Goal: Navigation & Orientation: Find specific page/section

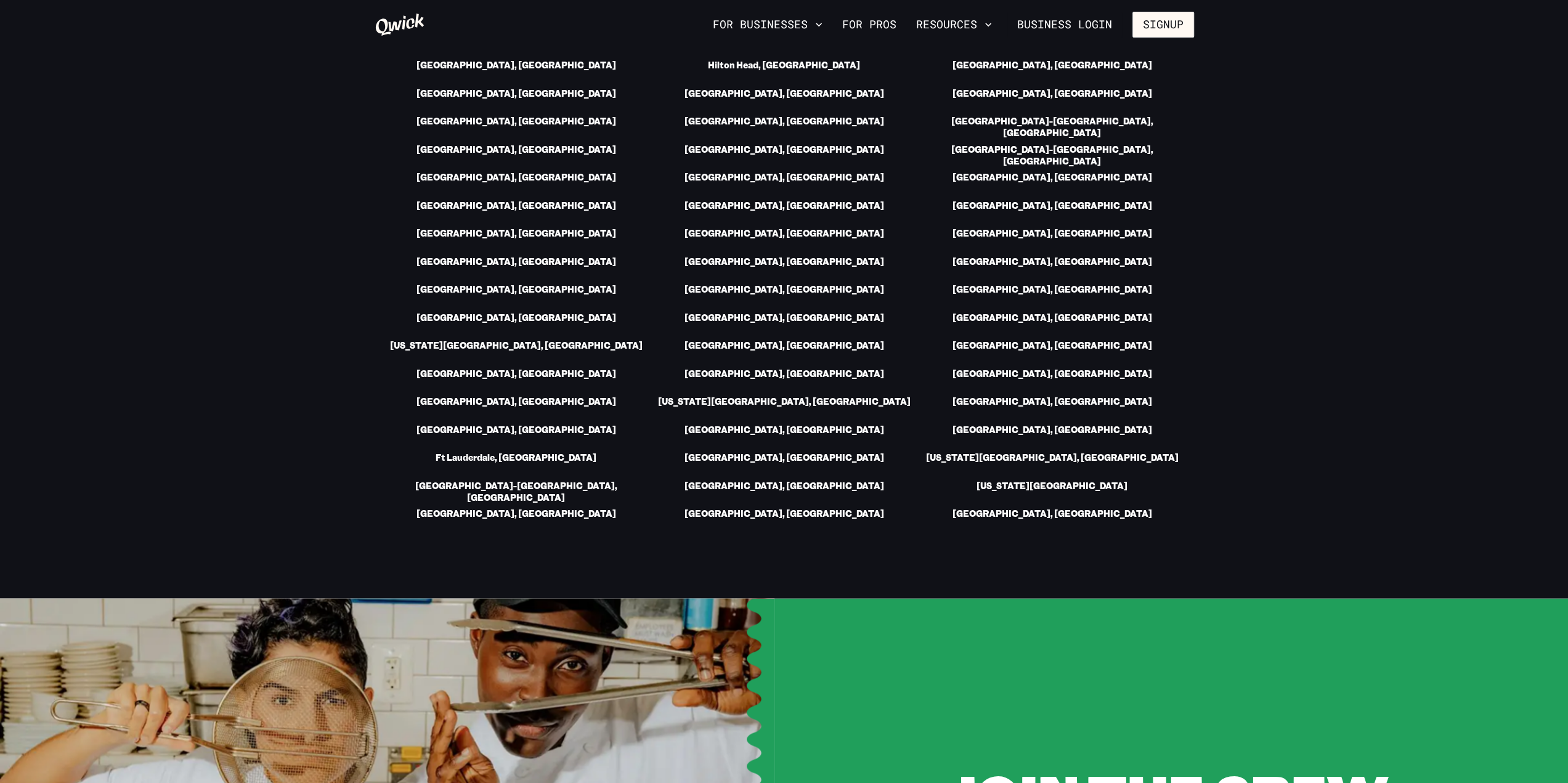
scroll to position [1601, 0]
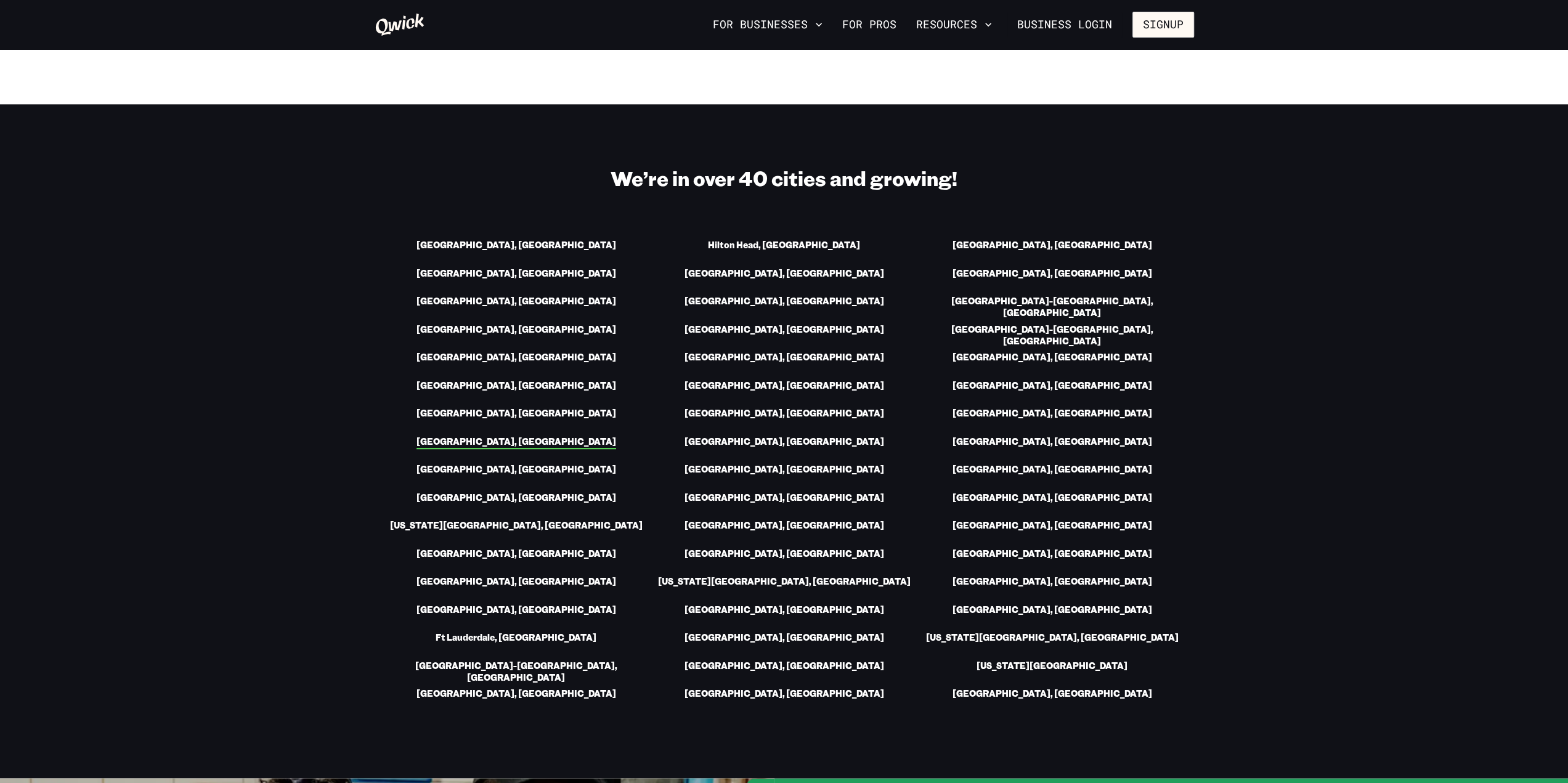
click at [526, 436] on link "[GEOGRAPHIC_DATA], [GEOGRAPHIC_DATA]" at bounding box center [516, 443] width 200 height 13
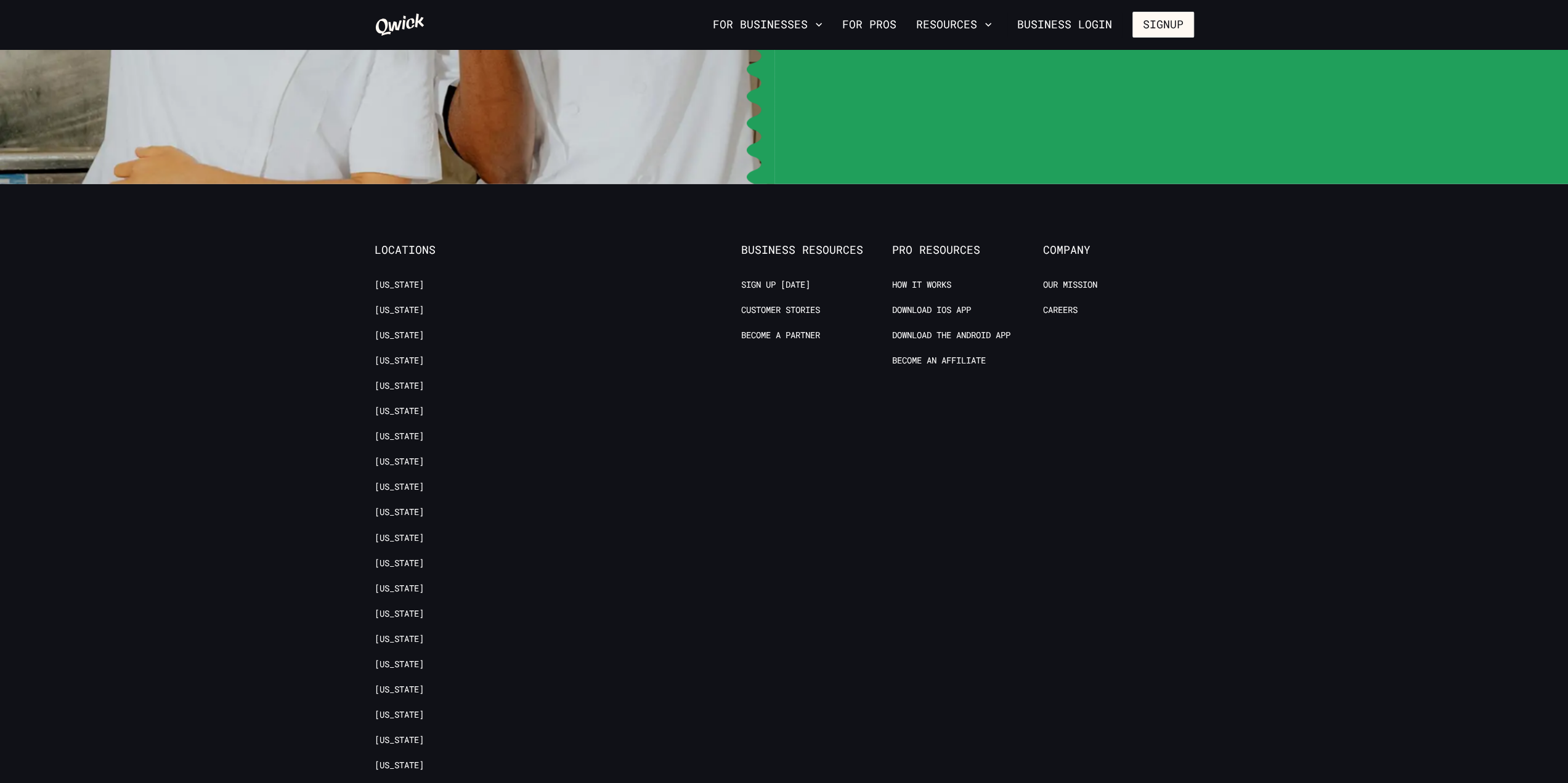
scroll to position [2500, 0]
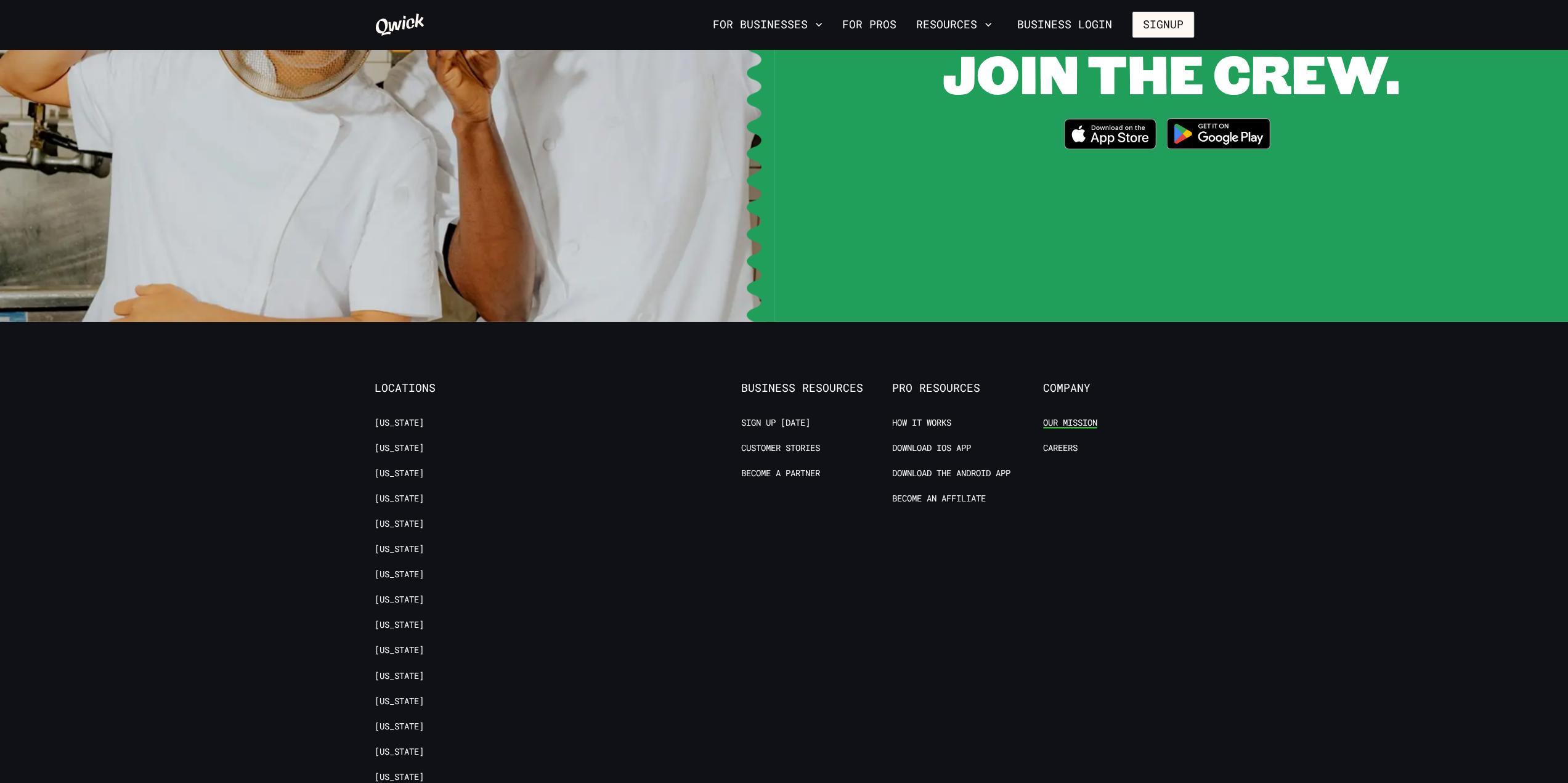
click at [1069, 417] on link "Our Mission" at bounding box center [1070, 423] width 54 height 12
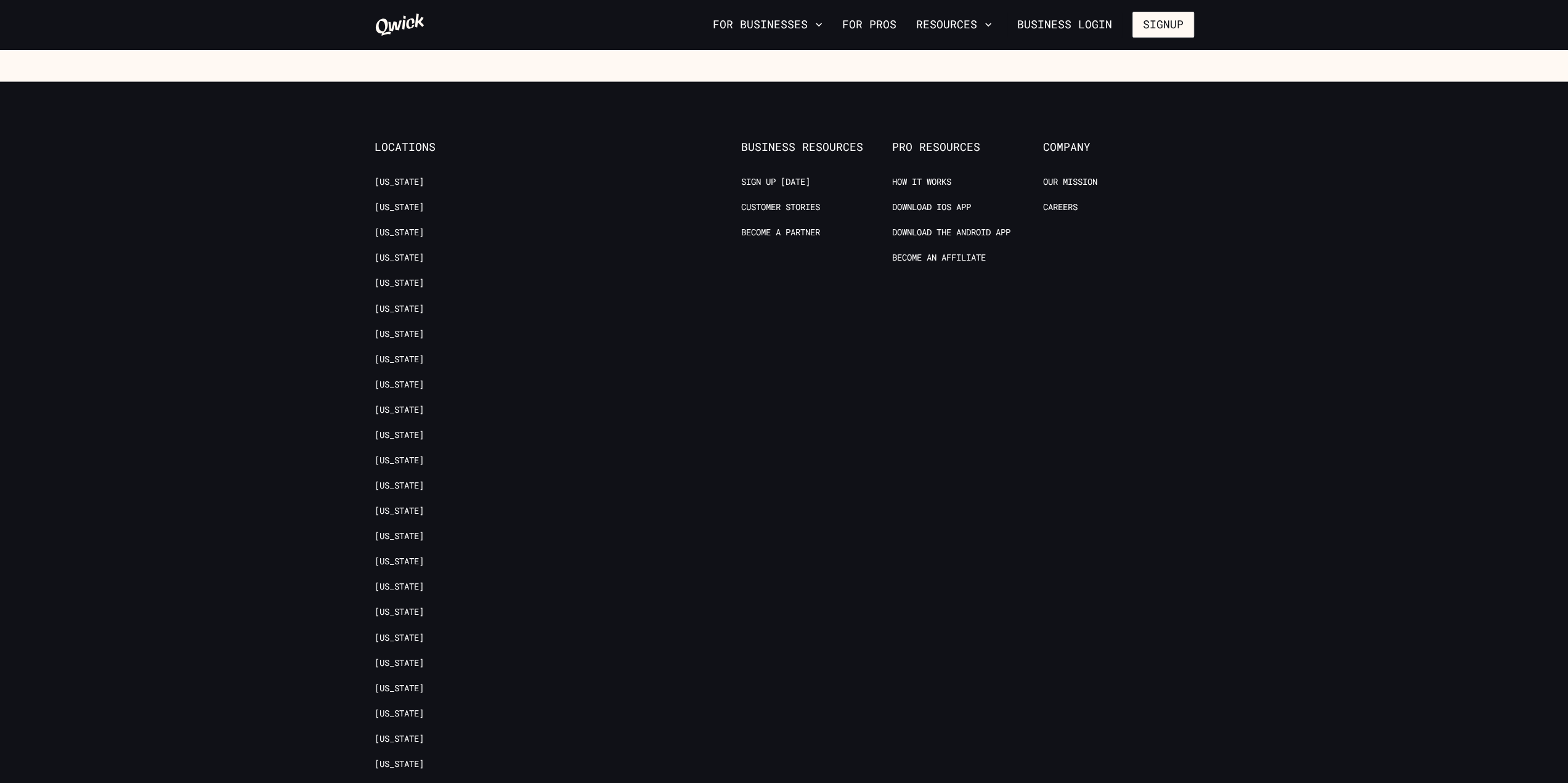
scroll to position [1459, 0]
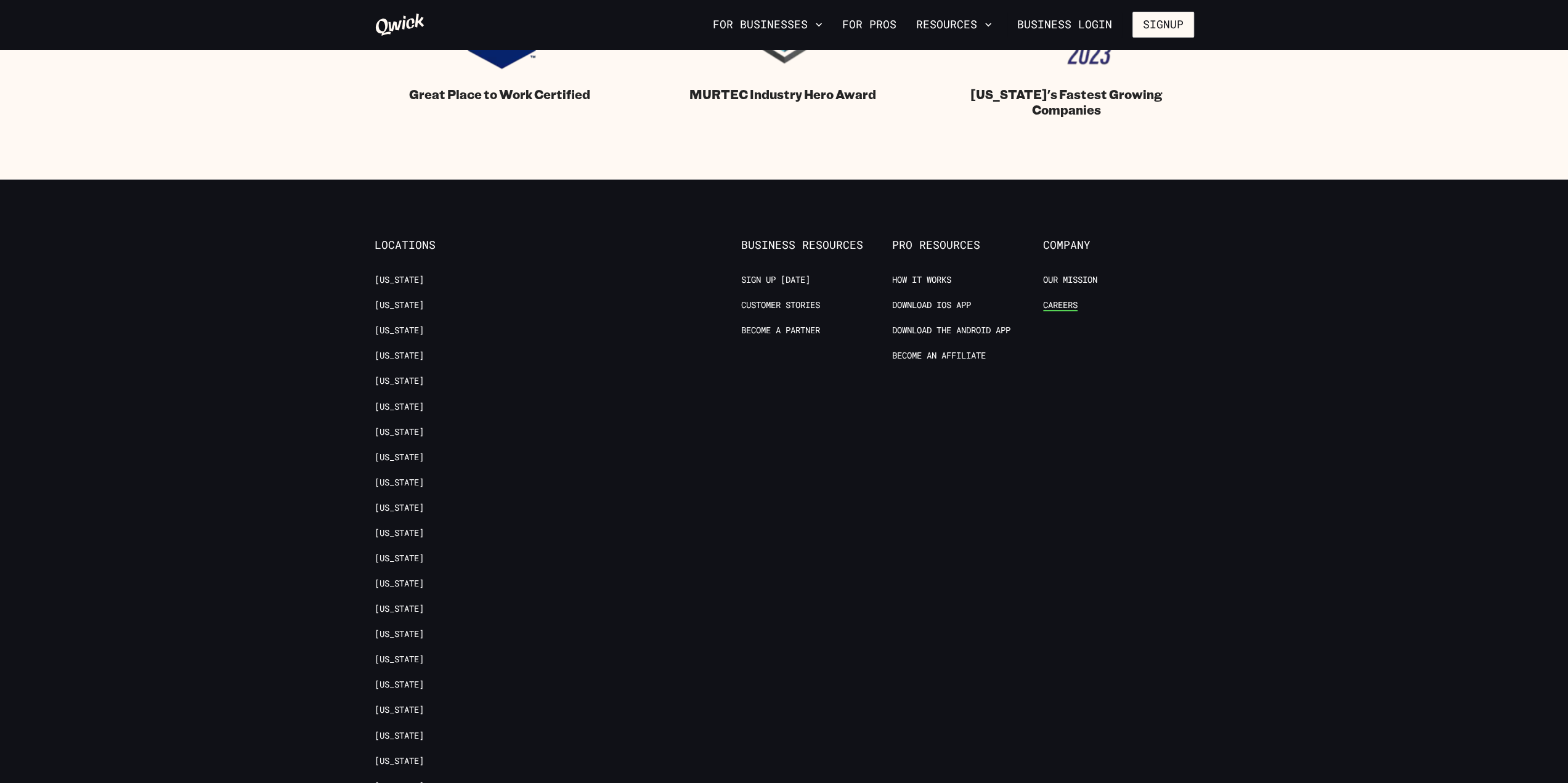
click at [1073, 300] on link "Careers" at bounding box center [1060, 305] width 34 height 12
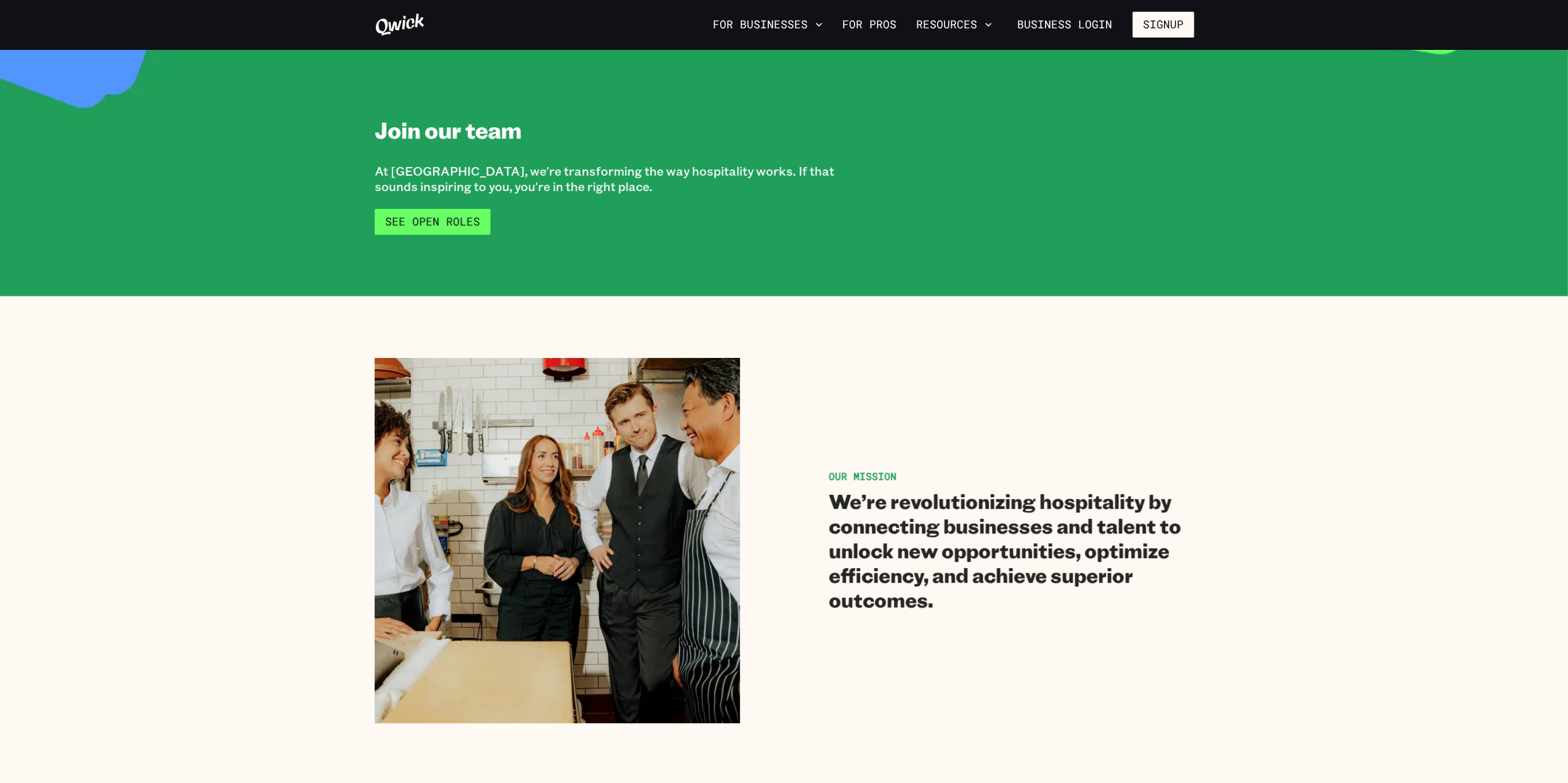
click at [447, 219] on link "See Open Roles" at bounding box center [433, 222] width 116 height 26
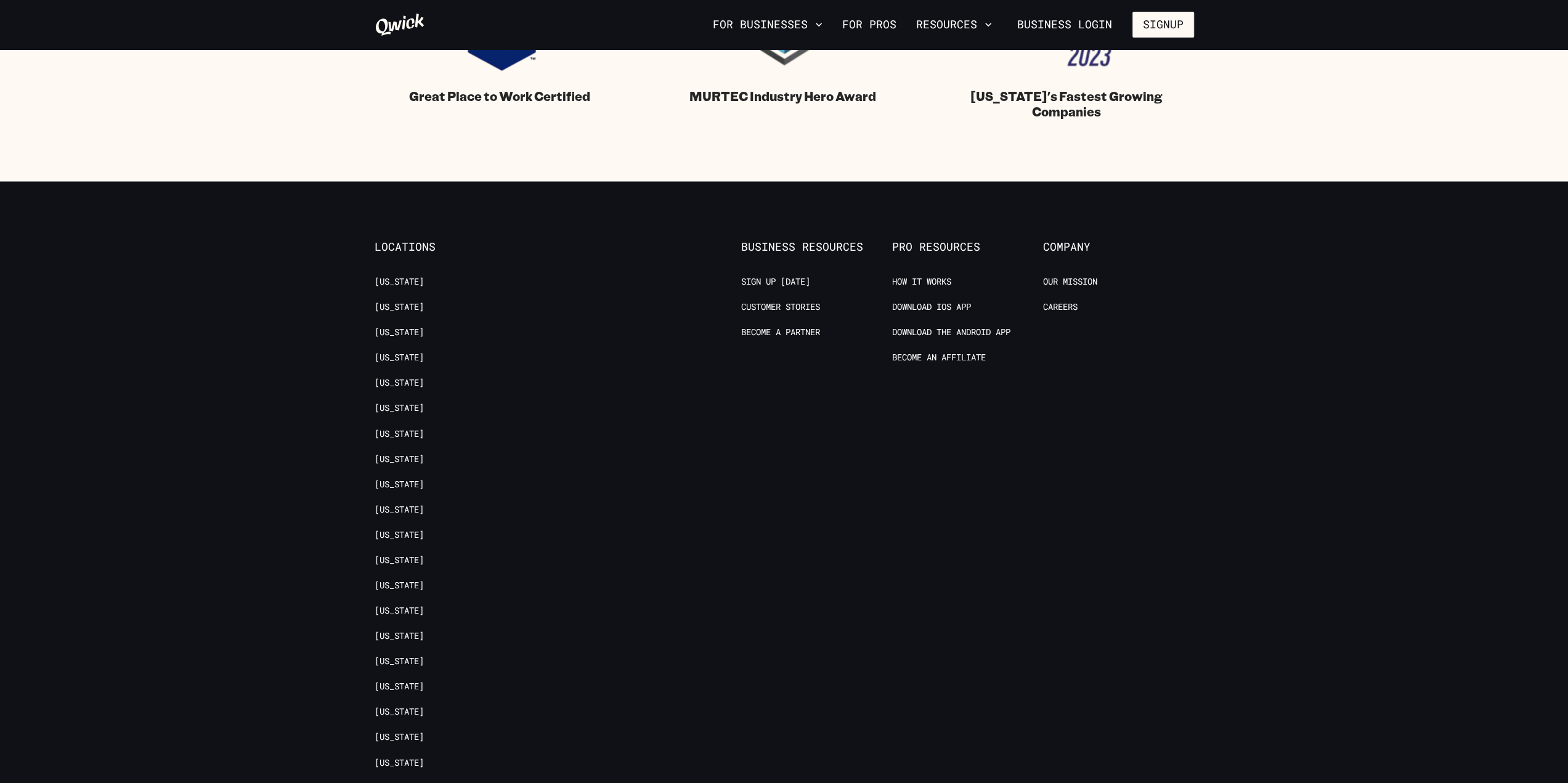
scroll to position [1349, 0]
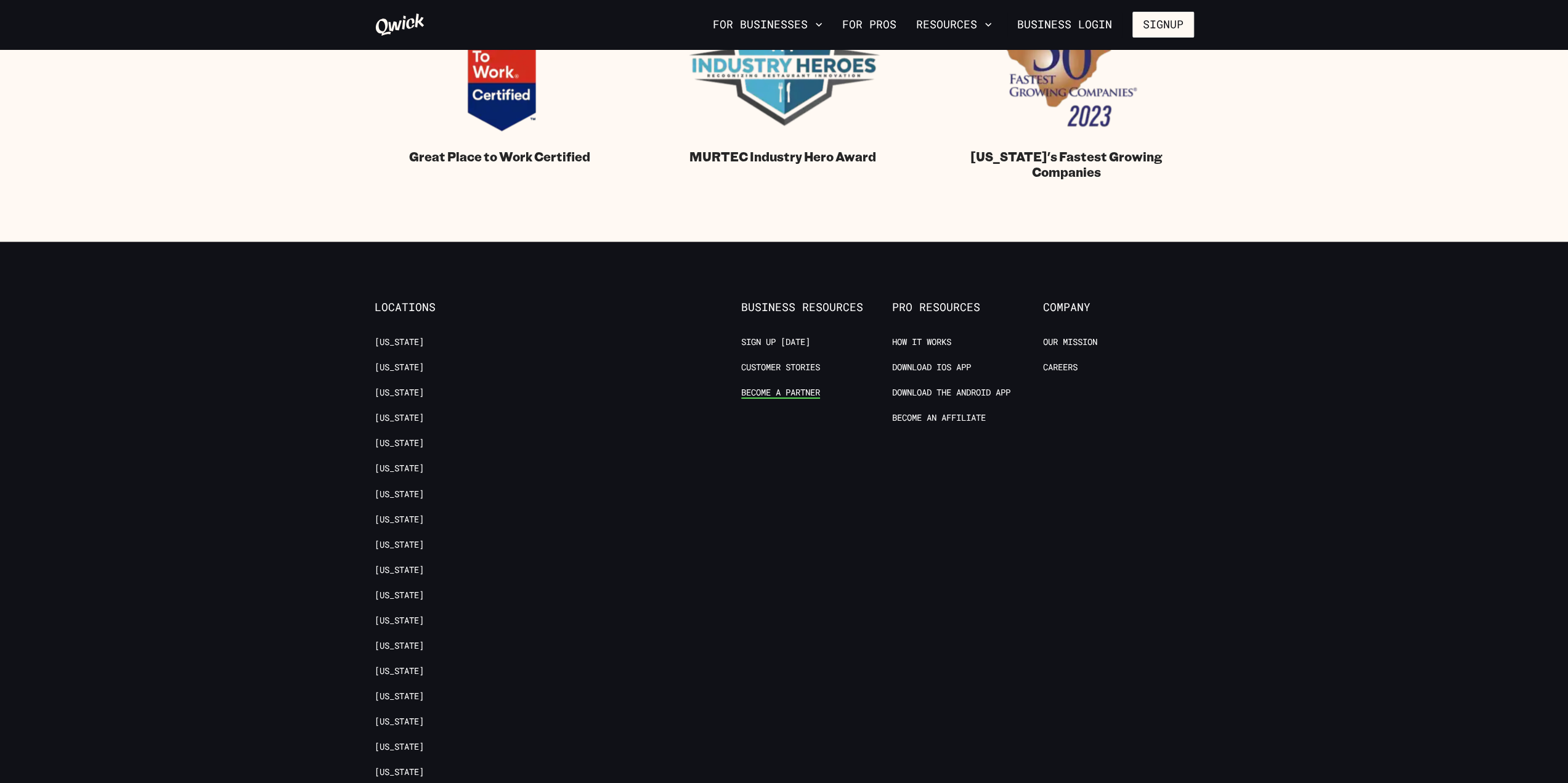
click at [781, 390] on link "Become a Partner" at bounding box center [780, 393] width 79 height 12
